Goal: Task Accomplishment & Management: Use online tool/utility

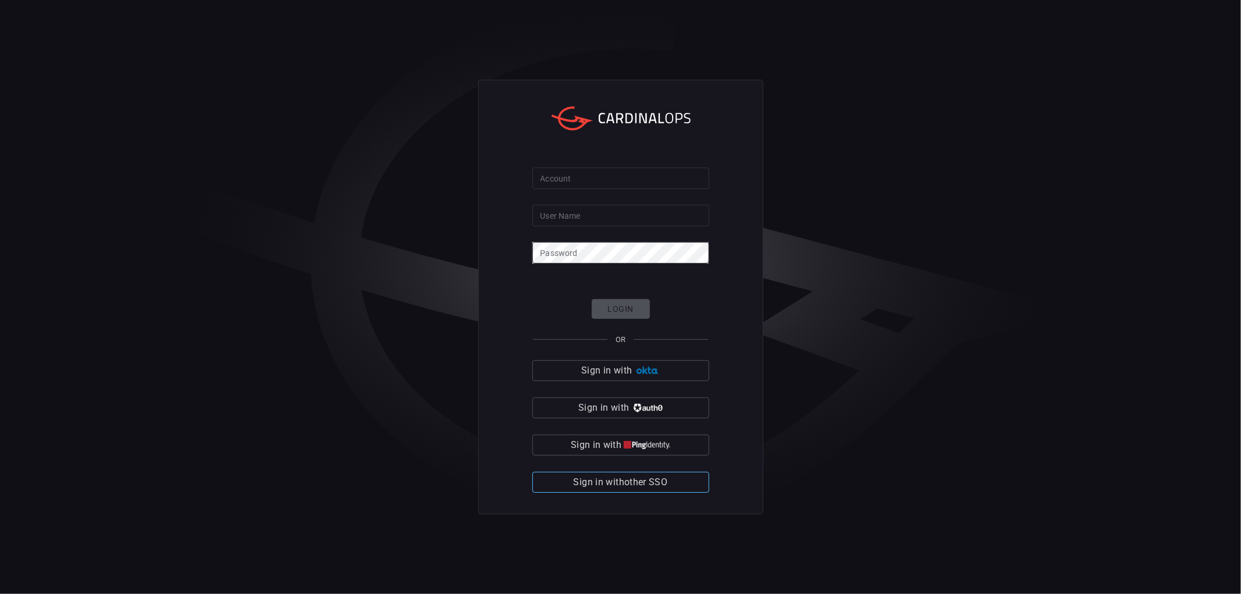
click at [600, 483] on span "Sign in with other SSO" at bounding box center [621, 482] width 94 height 16
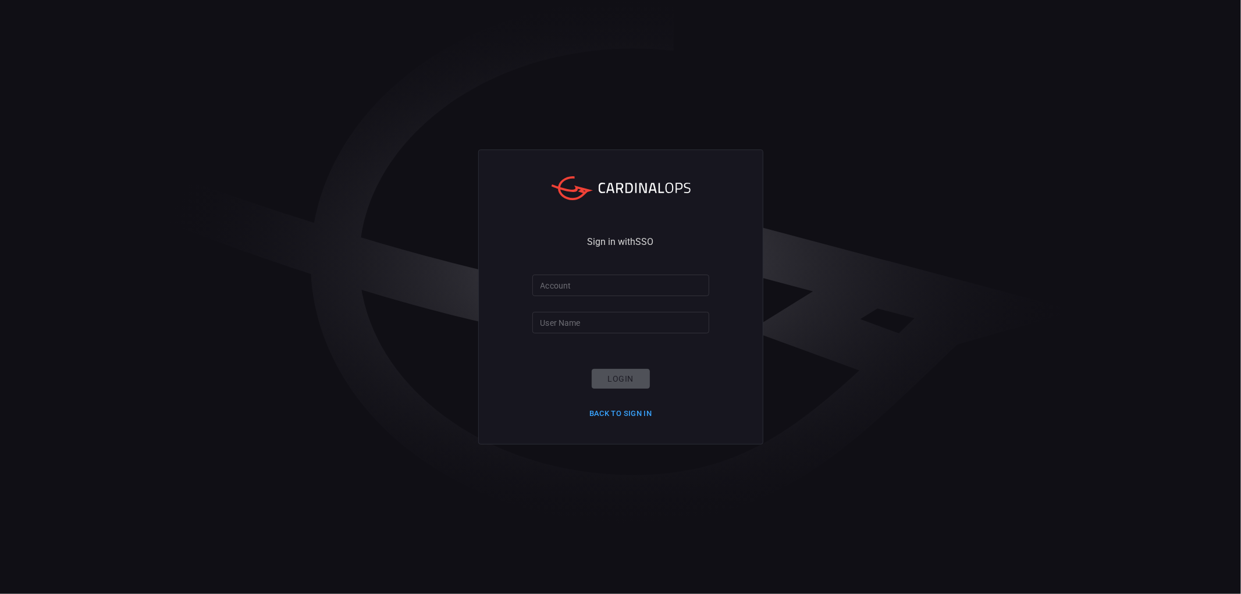
click at [620, 290] on input "Account" at bounding box center [620, 286] width 177 height 22
type input "clalit-health"
click at [549, 318] on input "User Name" at bounding box center [620, 323] width 177 height 22
type input "maayansh"
drag, startPoint x: 540, startPoint y: 383, endPoint x: 586, endPoint y: 387, distance: 46.7
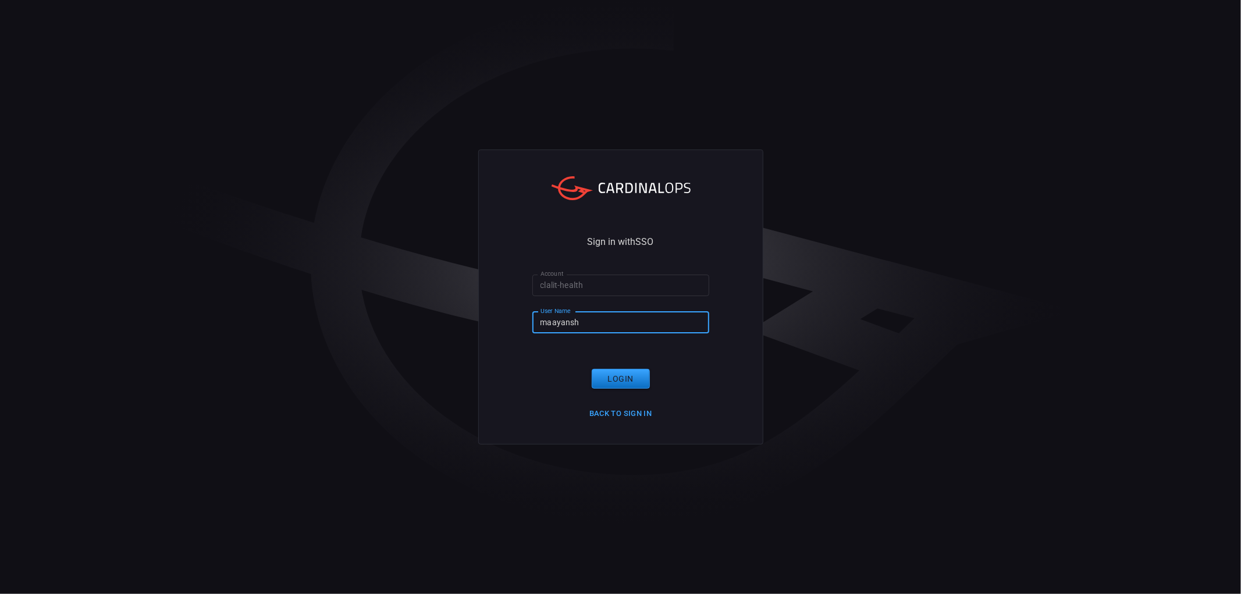
click at [546, 384] on form "Account clalit-health Account User Name [PERSON_NAME] User Name Login Back to S…" at bounding box center [620, 349] width 177 height 148
click at [620, 383] on button "Login" at bounding box center [621, 379] width 58 height 20
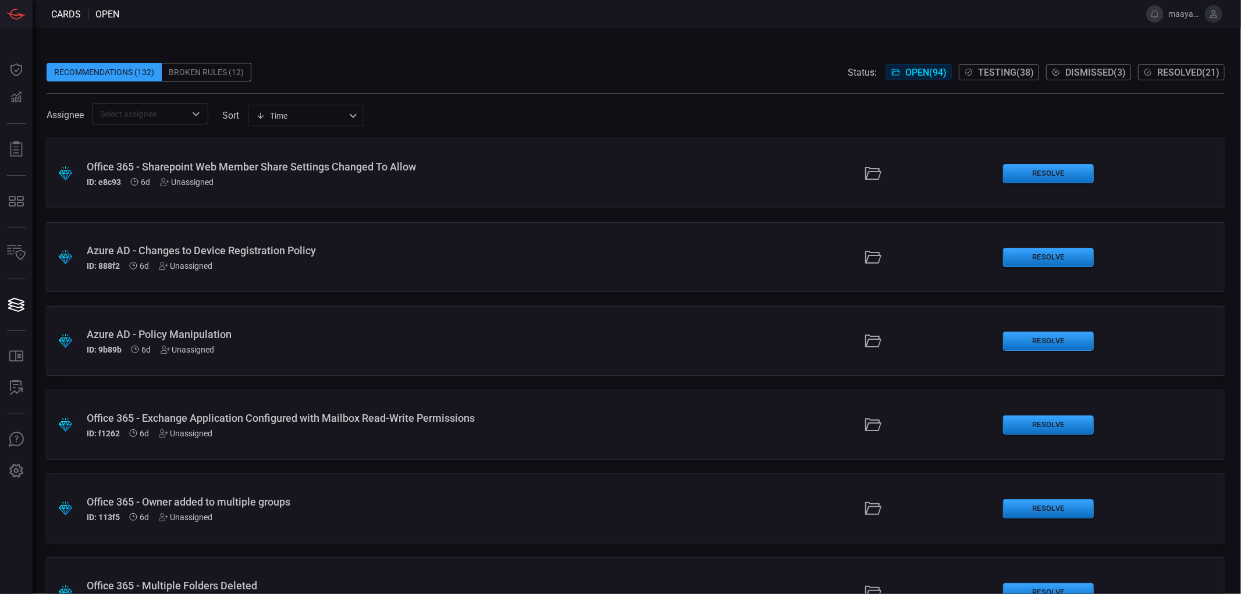
click at [152, 117] on input "text" at bounding box center [140, 113] width 90 height 15
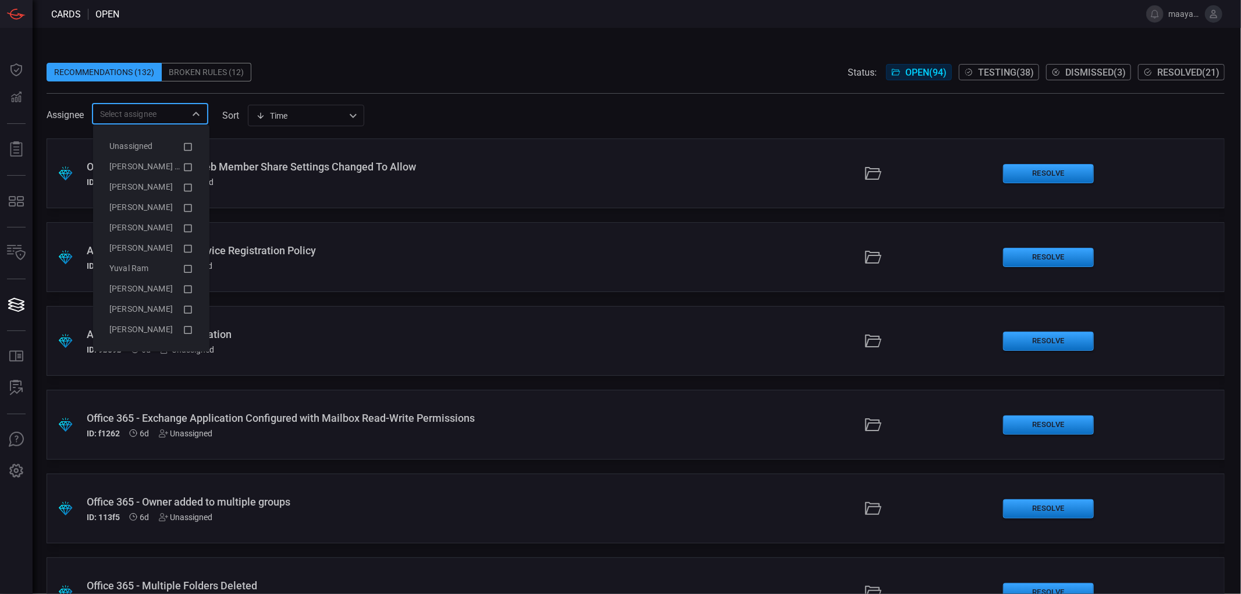
click at [370, 59] on span at bounding box center [636, 53] width 1178 height 17
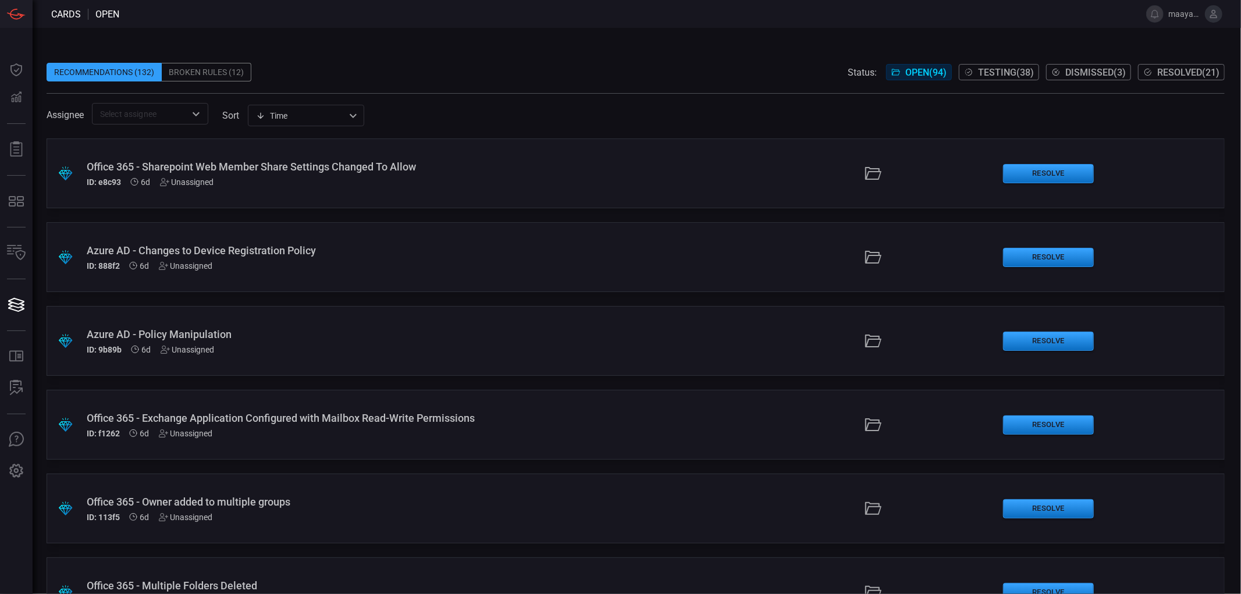
click at [1011, 67] on span "Testing ( 38 )" at bounding box center [1006, 72] width 56 height 11
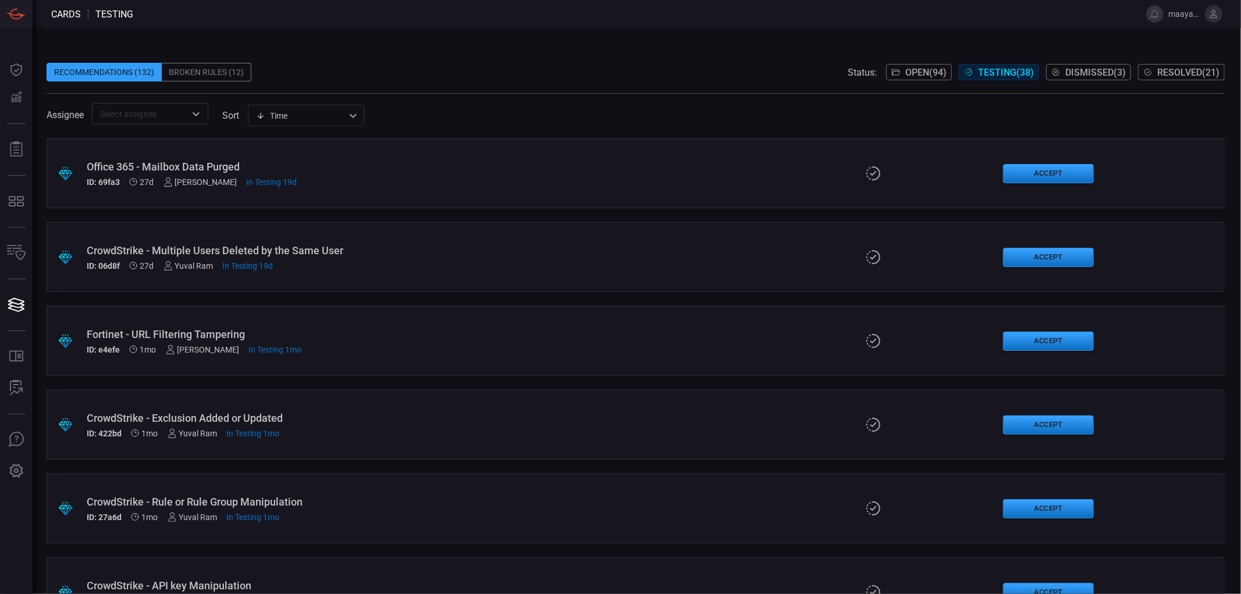
click at [911, 72] on span "Open ( 94 )" at bounding box center [925, 72] width 41 height 11
